Goal: Task Accomplishment & Management: Use online tool/utility

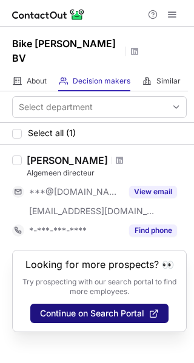
click at [109, 304] on button "Continue on Search Portal" at bounding box center [99, 313] width 138 height 19
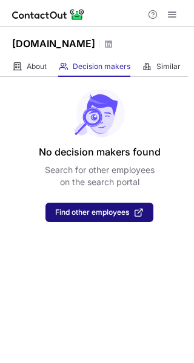
click at [87, 210] on span "Find other employees" at bounding box center [92, 212] width 74 height 8
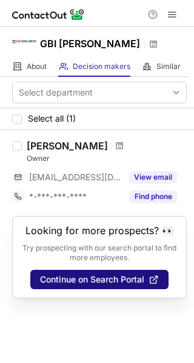
click at [113, 279] on span "Continue on Search Portal" at bounding box center [92, 280] width 104 height 10
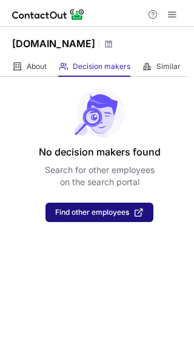
click at [66, 218] on button "Find other employees" at bounding box center [99, 212] width 108 height 19
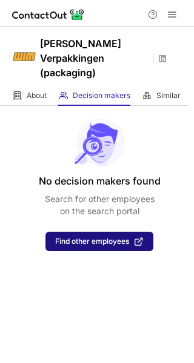
click at [109, 244] on span "Find other employees" at bounding box center [92, 241] width 74 height 8
